Goal: Task Accomplishment & Management: Manage account settings

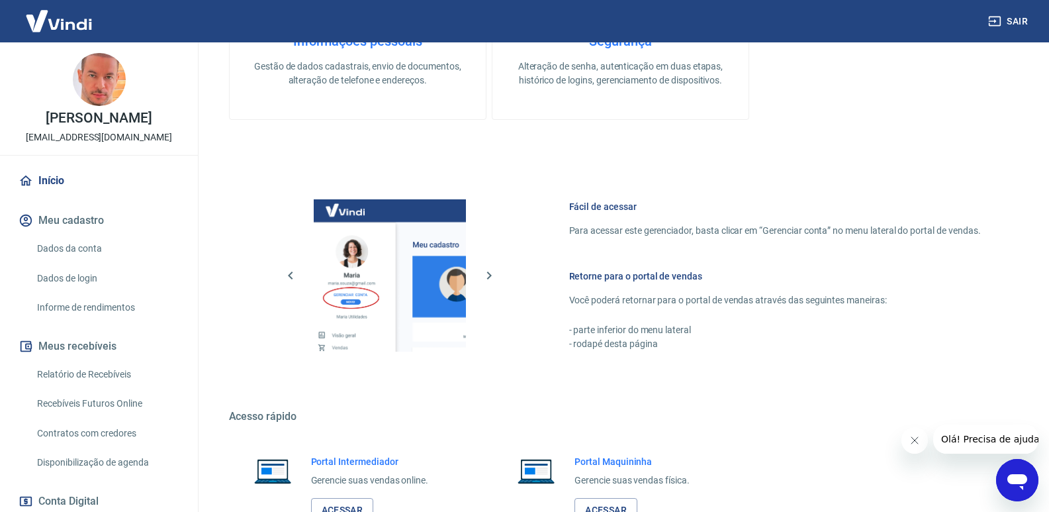
scroll to position [520, 0]
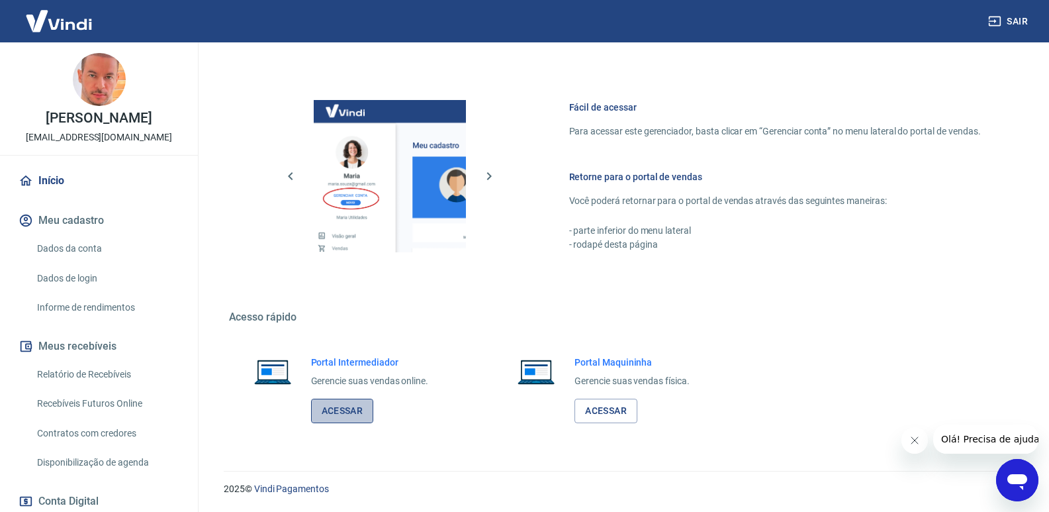
click at [340, 408] on link "Acessar" at bounding box center [342, 410] width 63 height 24
click at [67, 307] on link "Informe de rendimentos" at bounding box center [107, 307] width 150 height 27
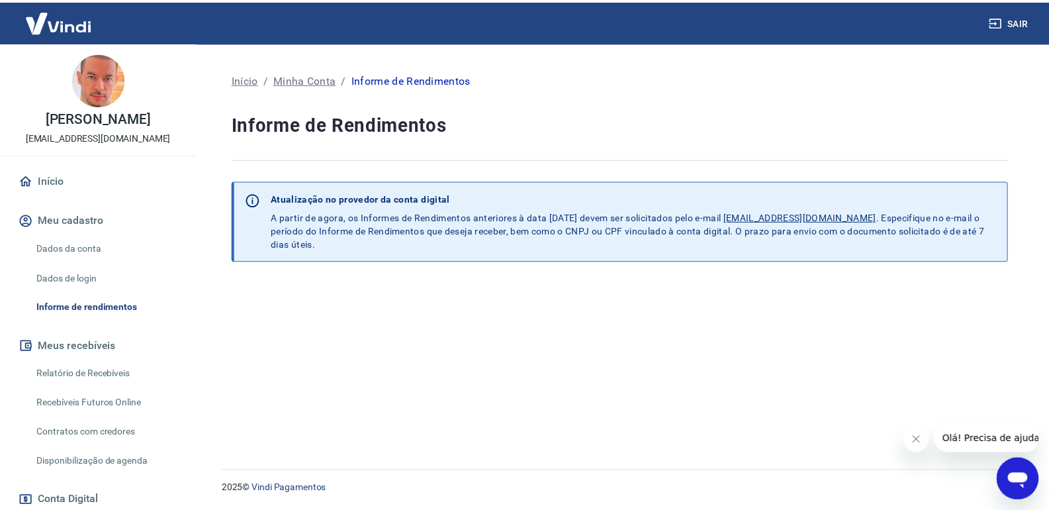
scroll to position [199, 0]
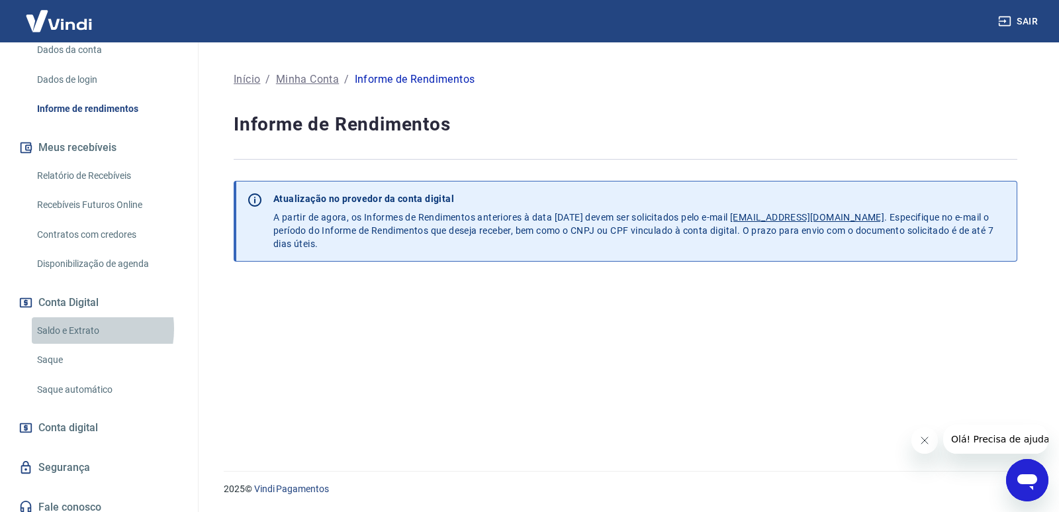
click at [73, 328] on link "Saldo e Extrato" at bounding box center [107, 330] width 150 height 27
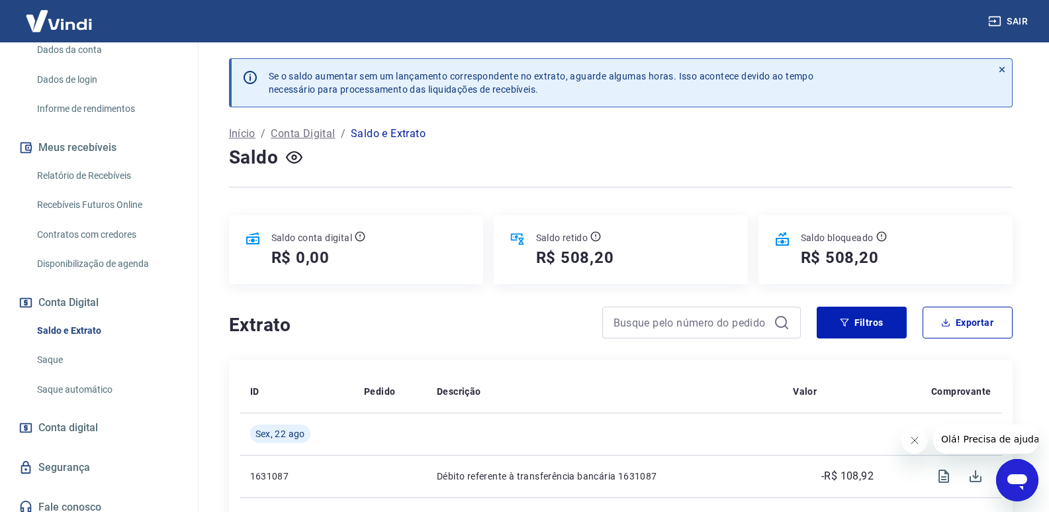
click at [517, 240] on icon at bounding box center [516, 239] width 13 height 11
